Goal: Task Accomplishment & Management: Use online tool/utility

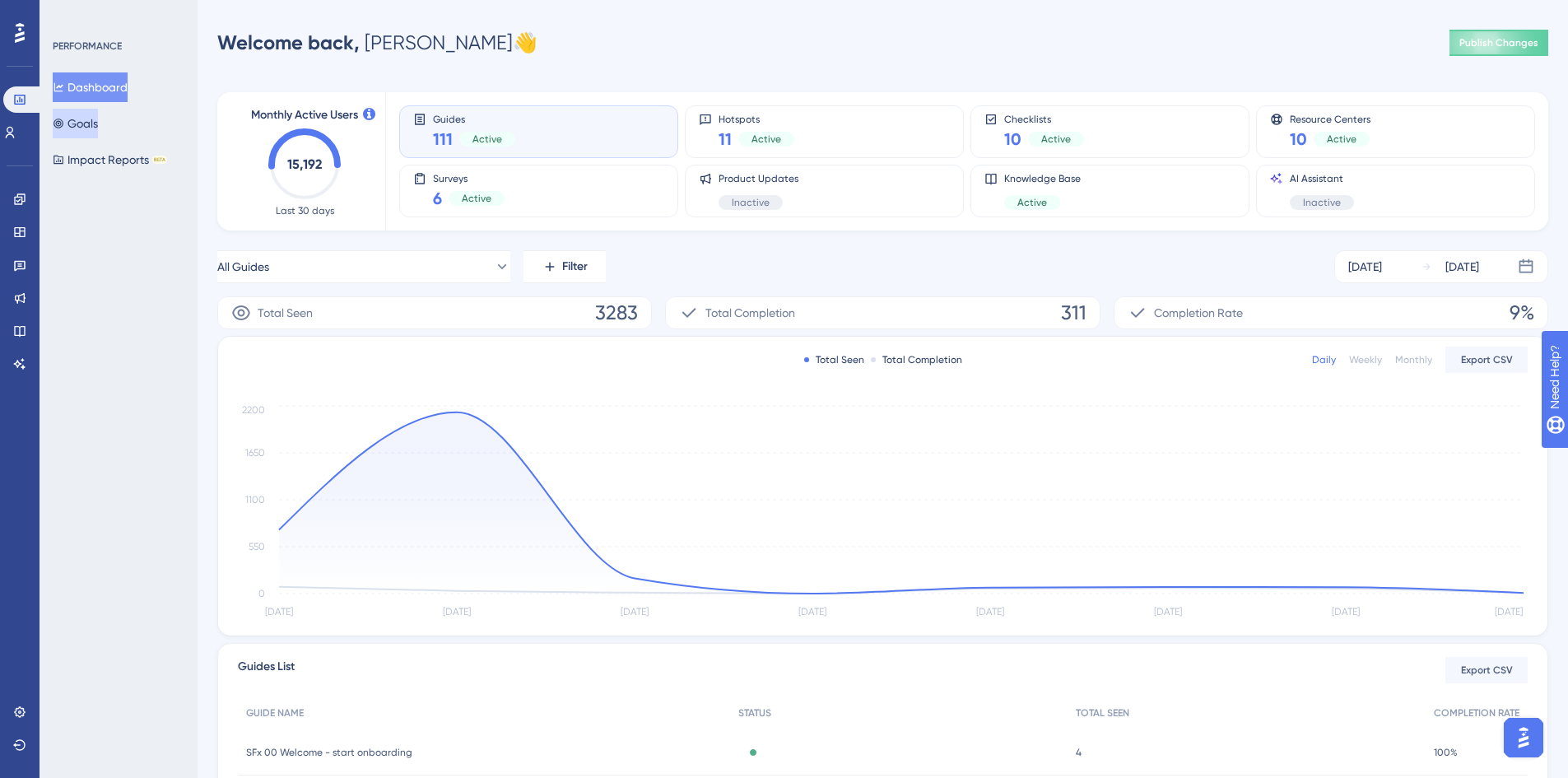
click at [98, 117] on button "Goals" at bounding box center [76, 124] width 45 height 29
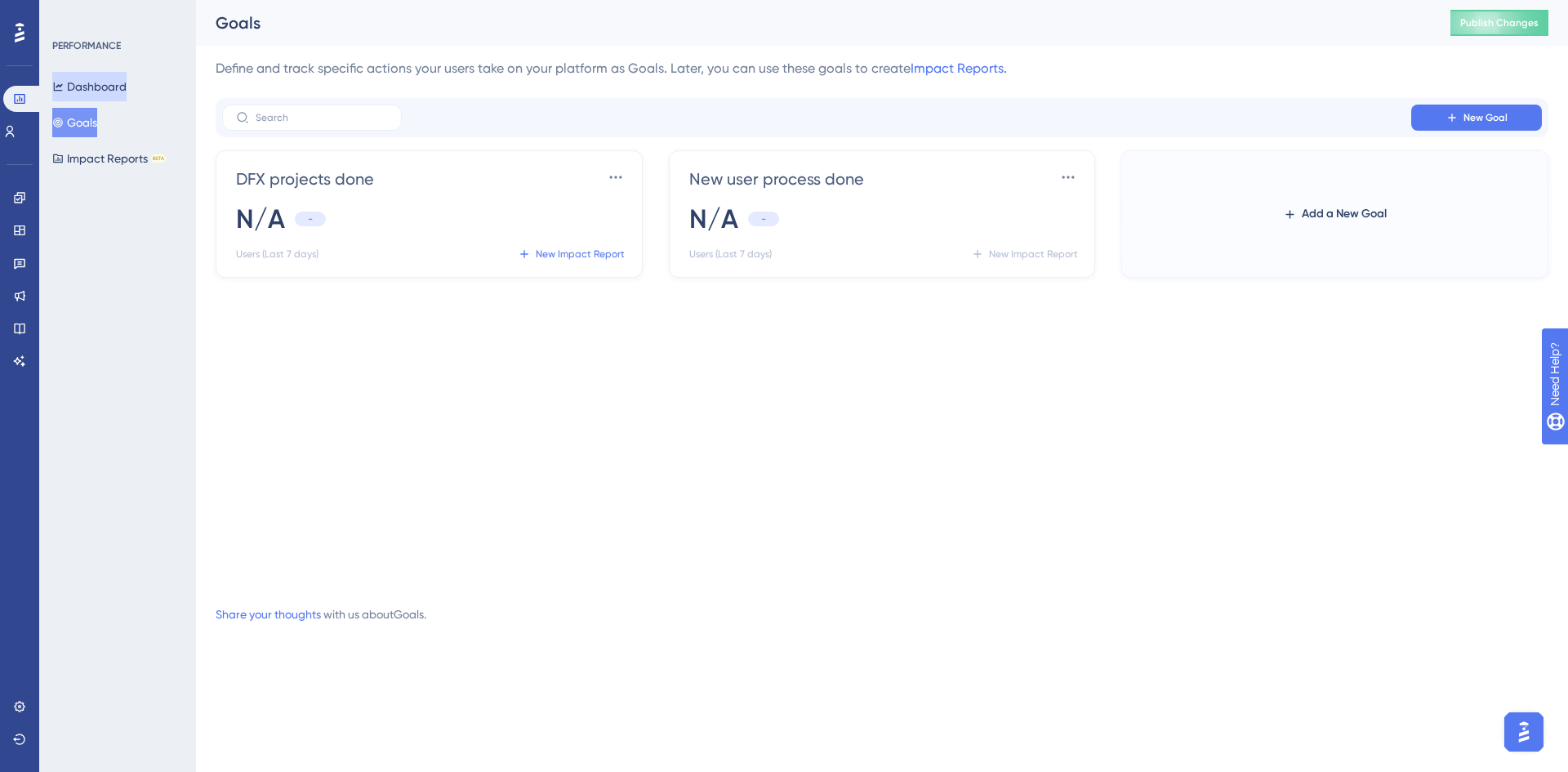
click at [100, 96] on button "Dashboard" at bounding box center [90, 87] width 74 height 29
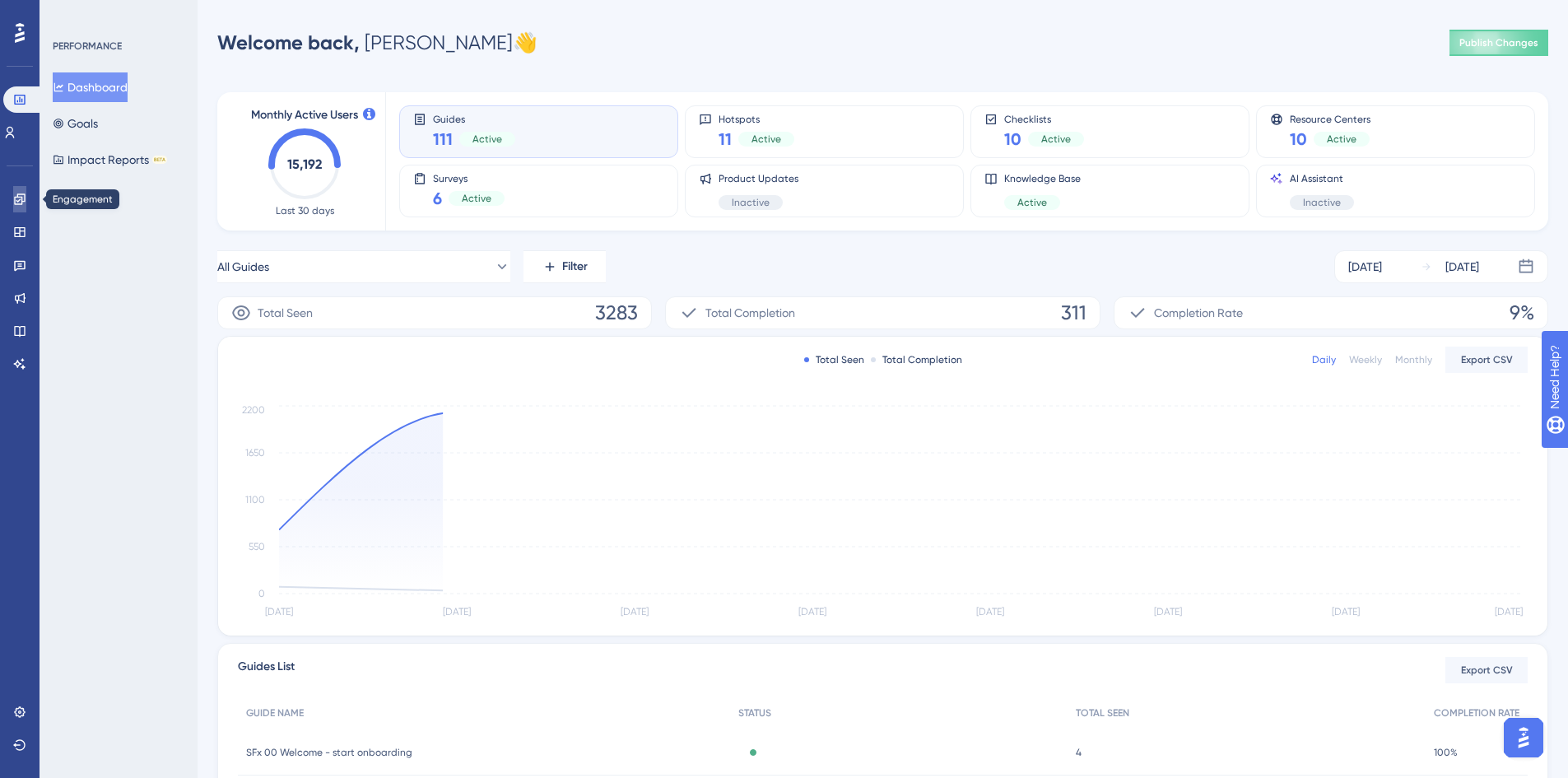
click at [23, 205] on icon at bounding box center [19, 198] width 13 height 13
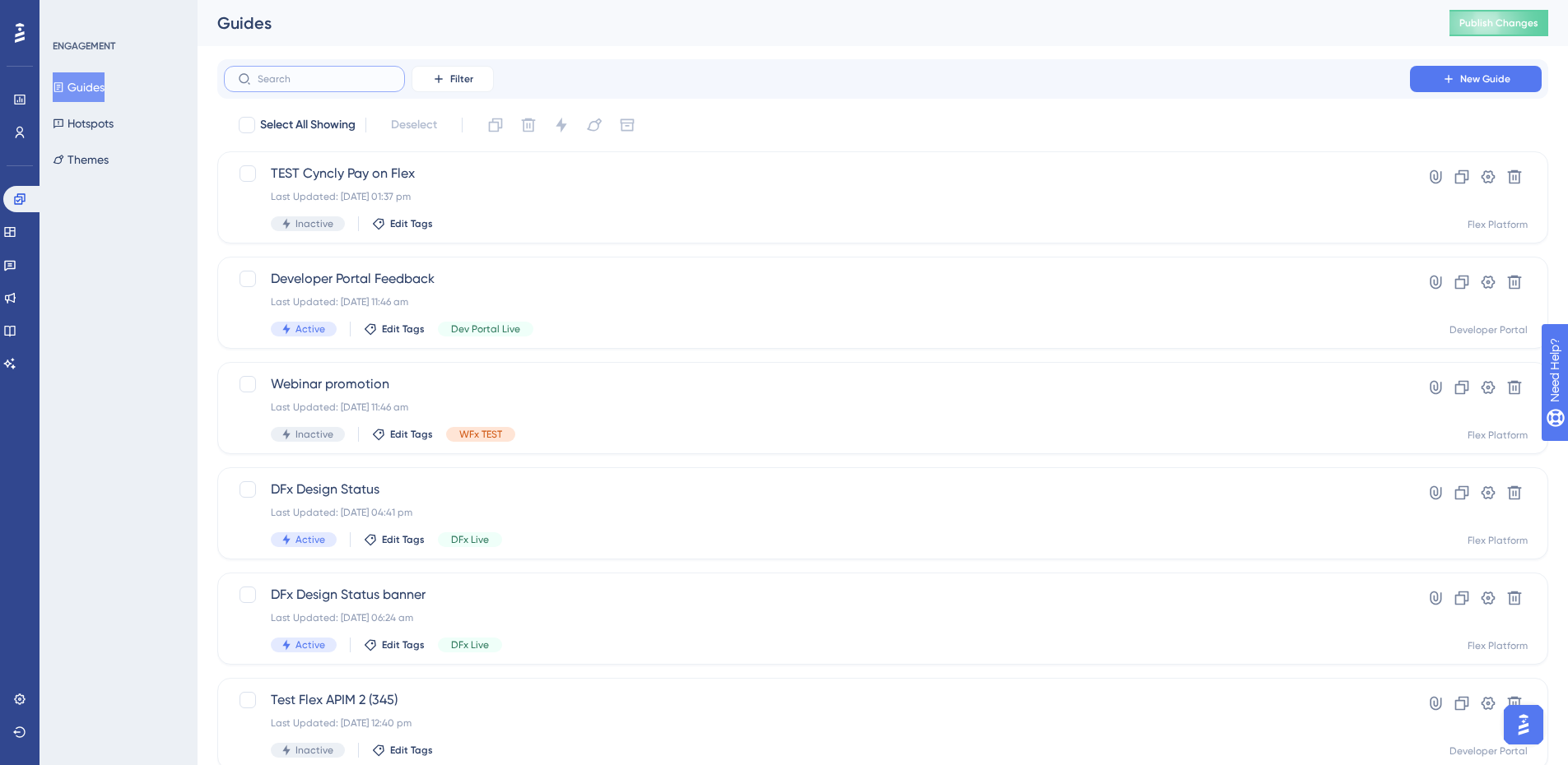
click at [320, 79] on input "text" at bounding box center [324, 80] width 134 height 12
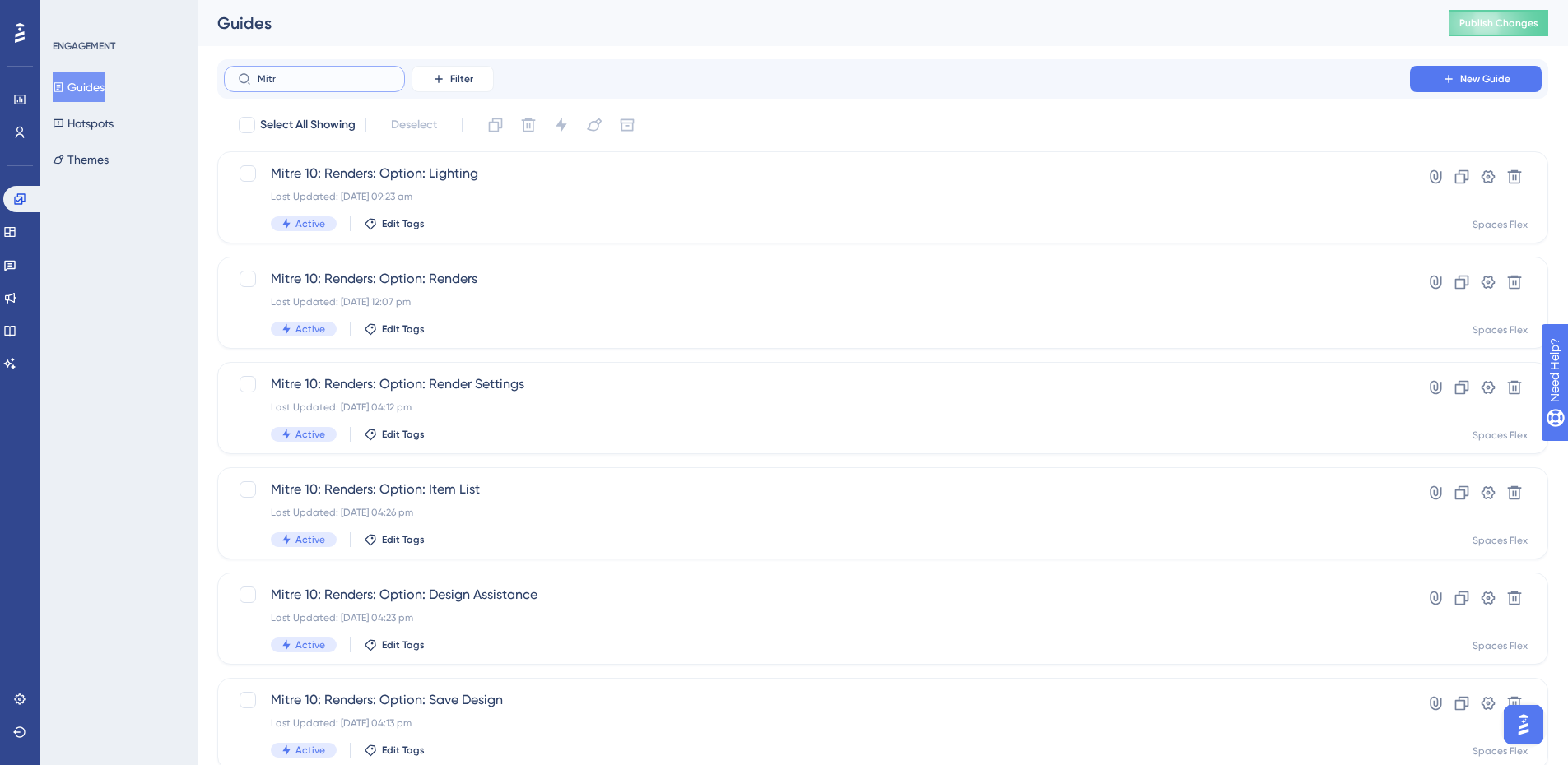
type input "Mitrr"
checkbox input "true"
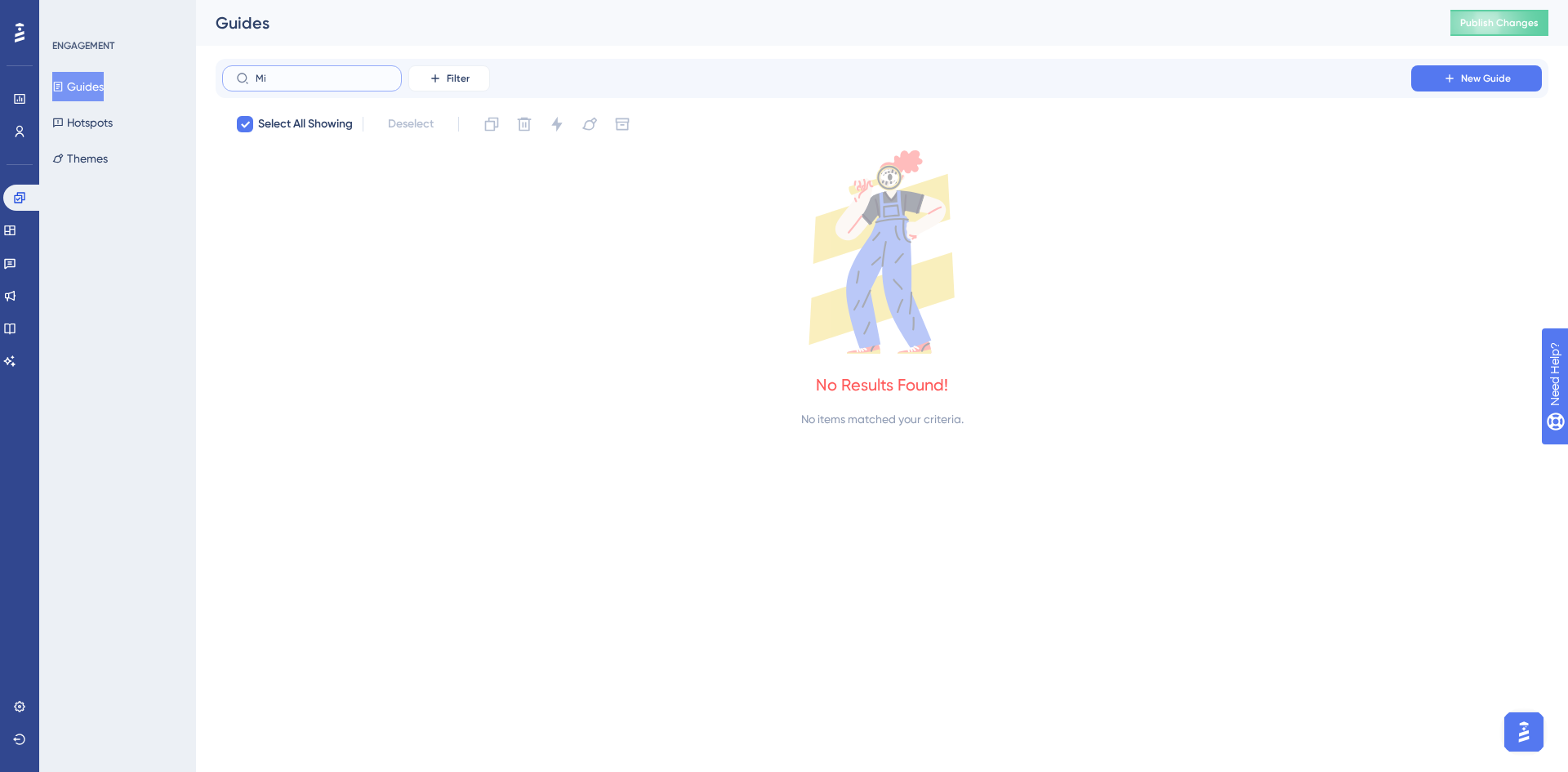
type input "M"
checkbox input "false"
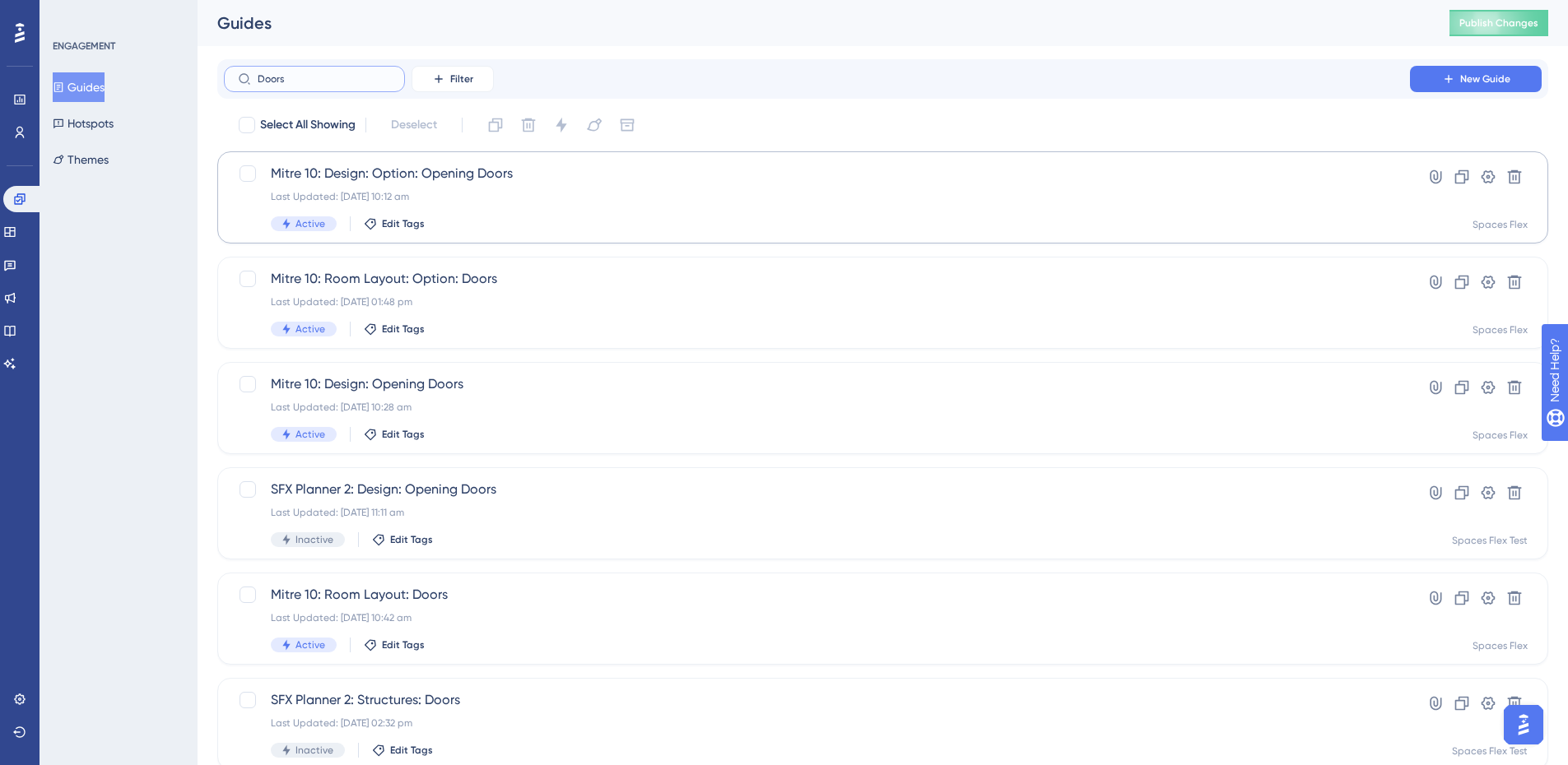
type input "Doors"
click at [611, 220] on div "Active Edit Tags" at bounding box center [817, 223] width 1092 height 15
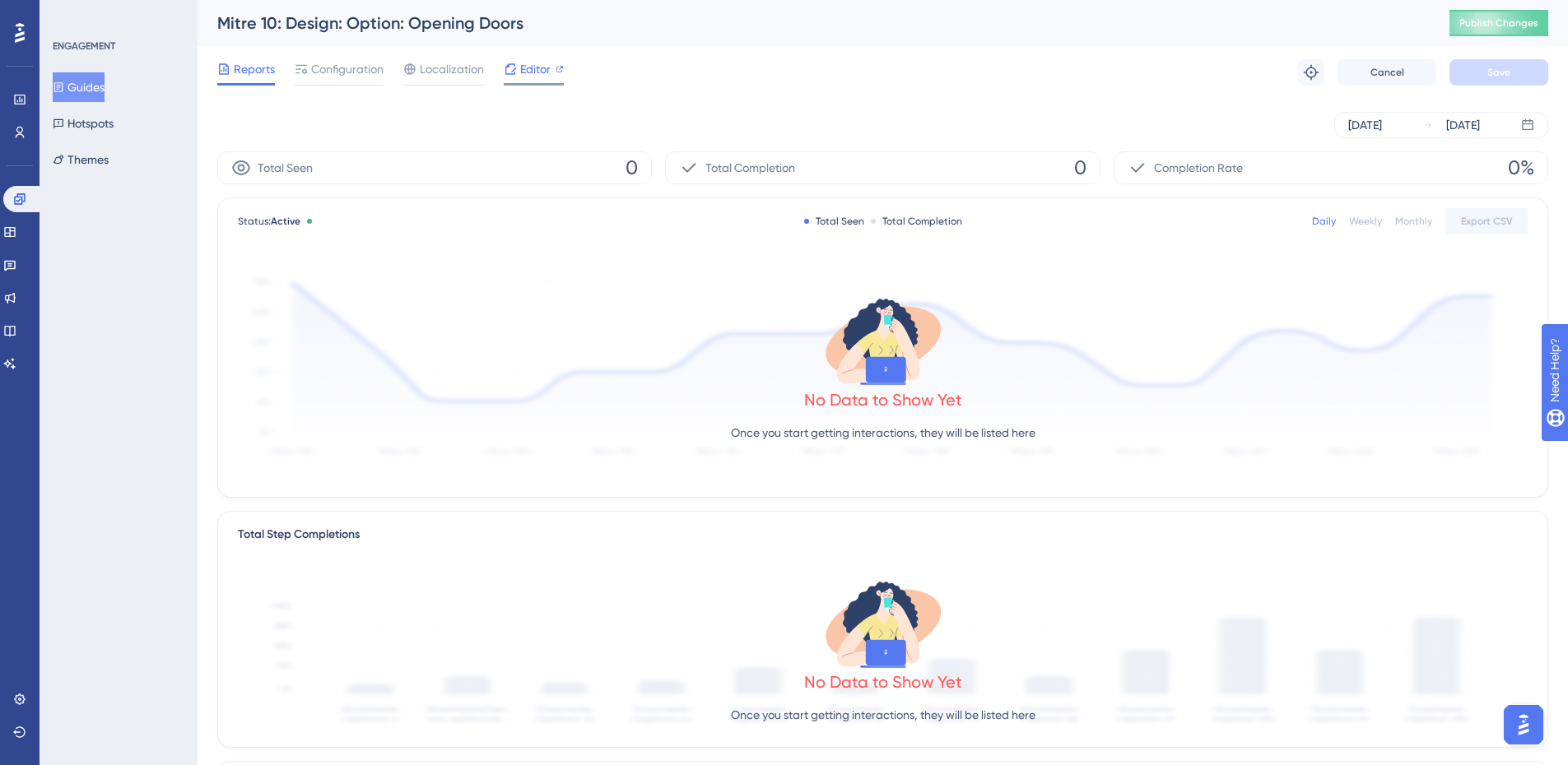
click at [524, 64] on span "Editor" at bounding box center [534, 69] width 30 height 20
